Goal: Navigation & Orientation: Find specific page/section

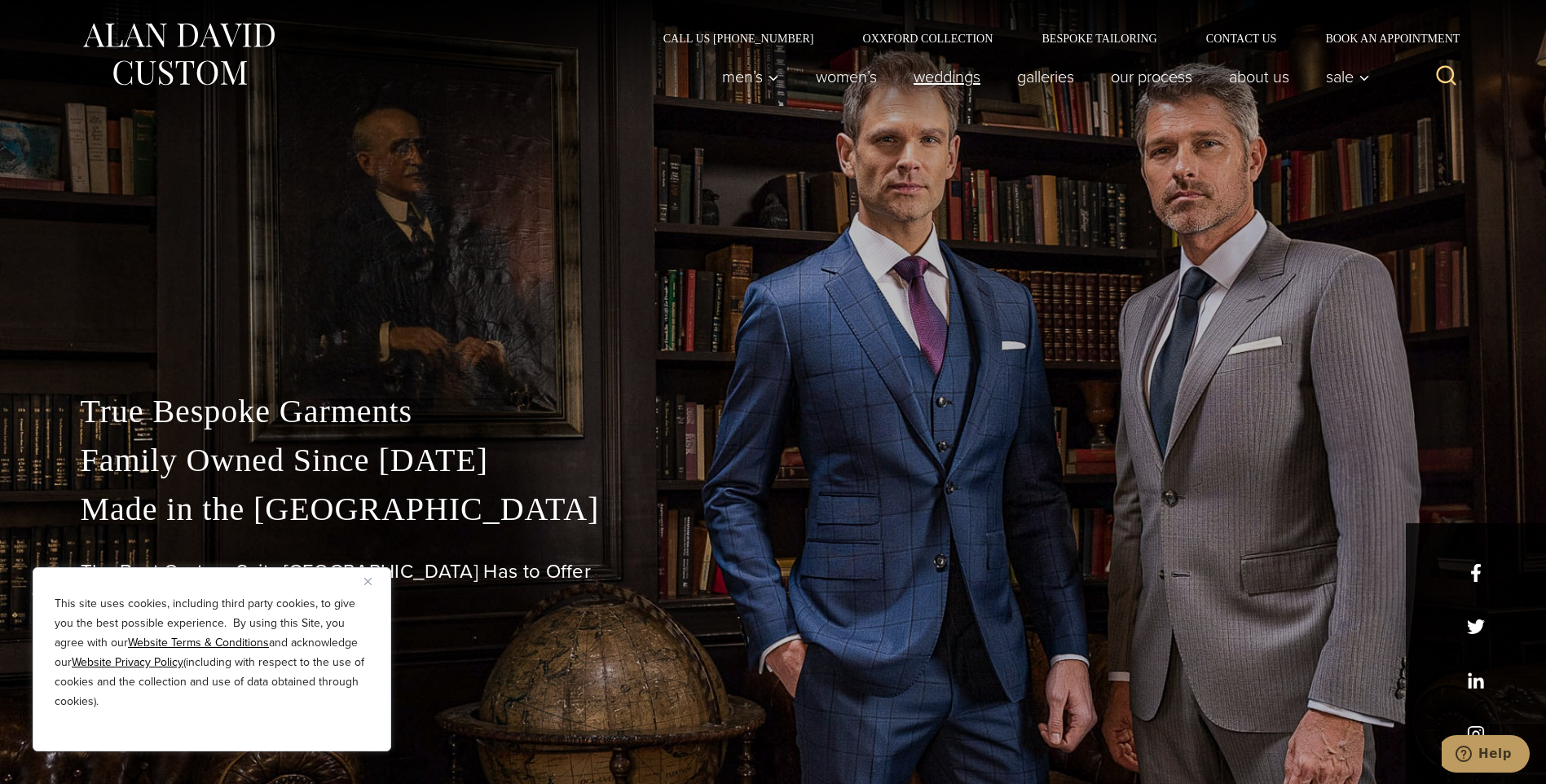
click at [933, 83] on link "weddings" at bounding box center [947, 76] width 103 height 32
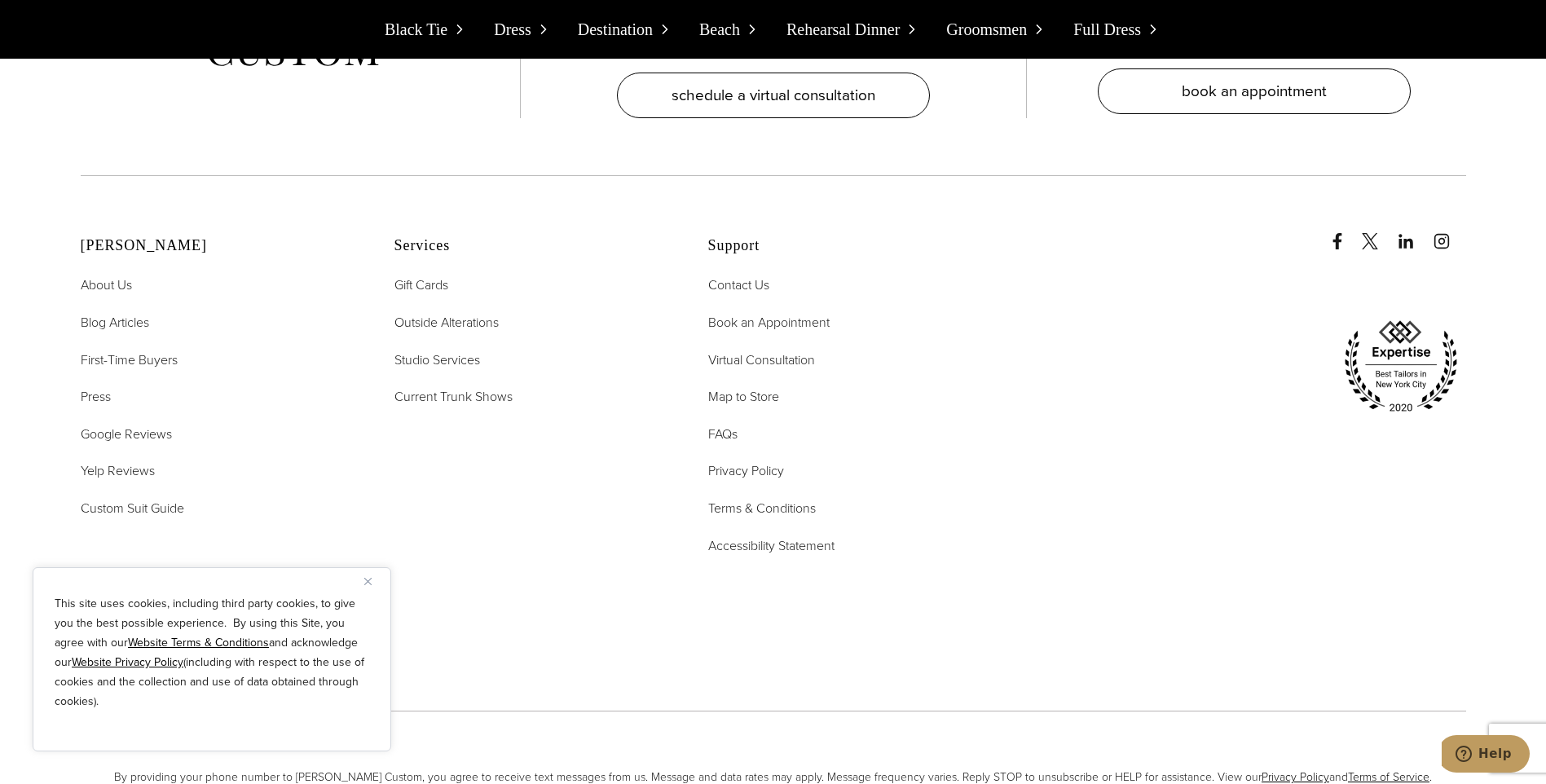
scroll to position [18777, 0]
click at [97, 276] on span "About Us" at bounding box center [106, 285] width 52 height 18
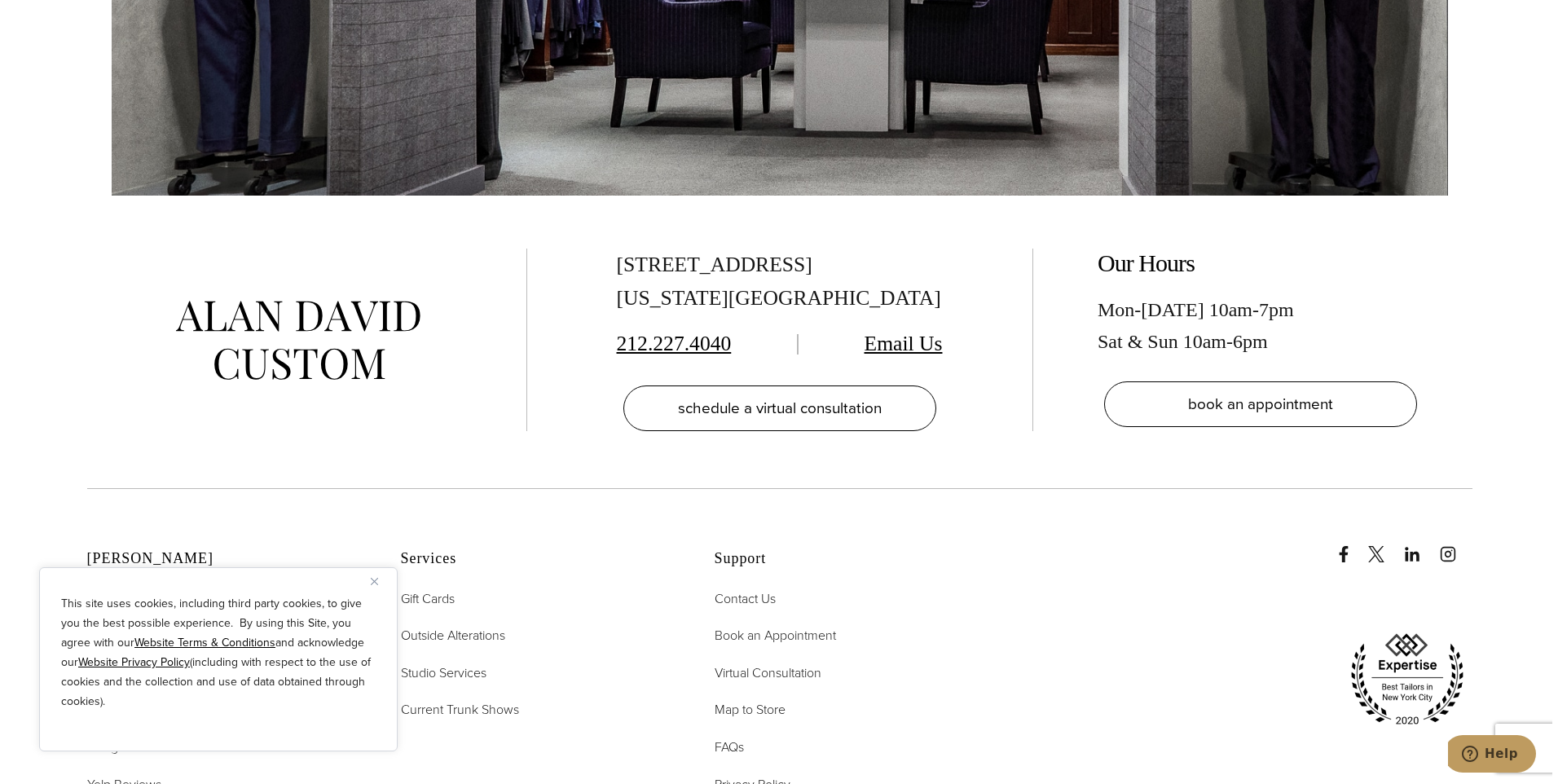
scroll to position [6925, 0]
